Goal: Navigation & Orientation: Find specific page/section

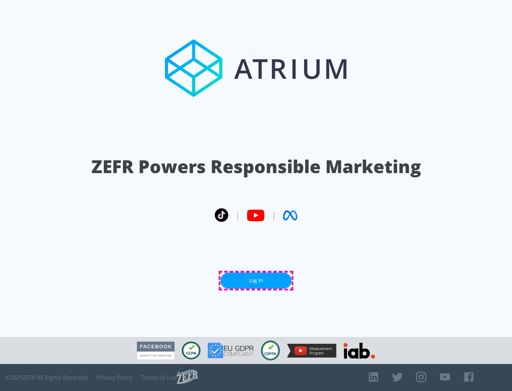
click at [256, 281] on link "Log In" at bounding box center [256, 281] width 71 height 16
